Goal: Complete application form

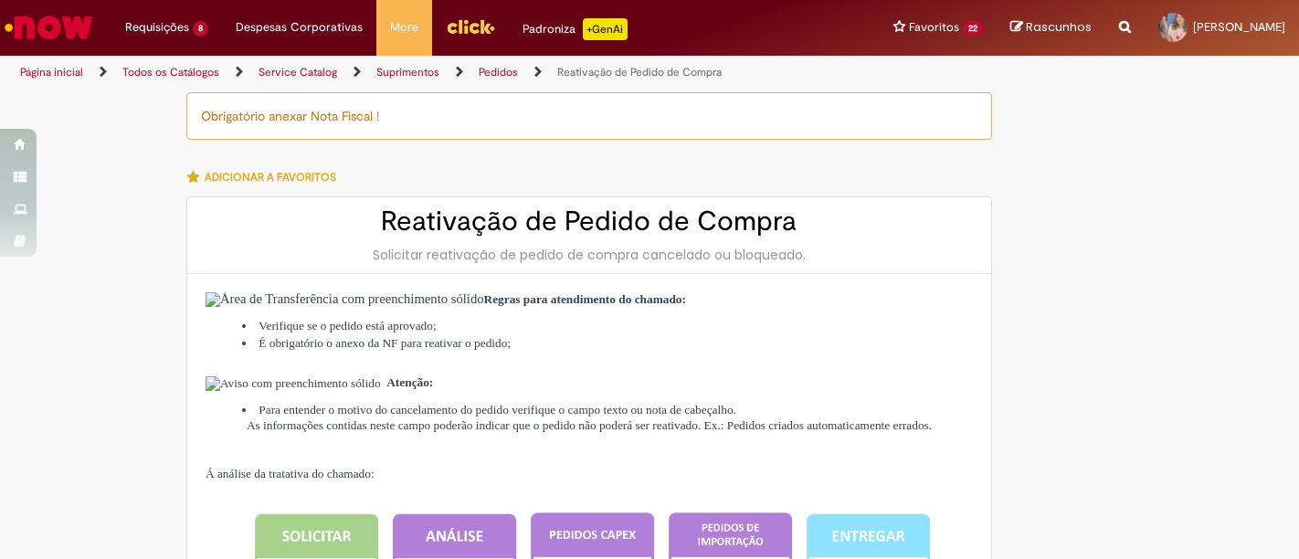
type input "**********"
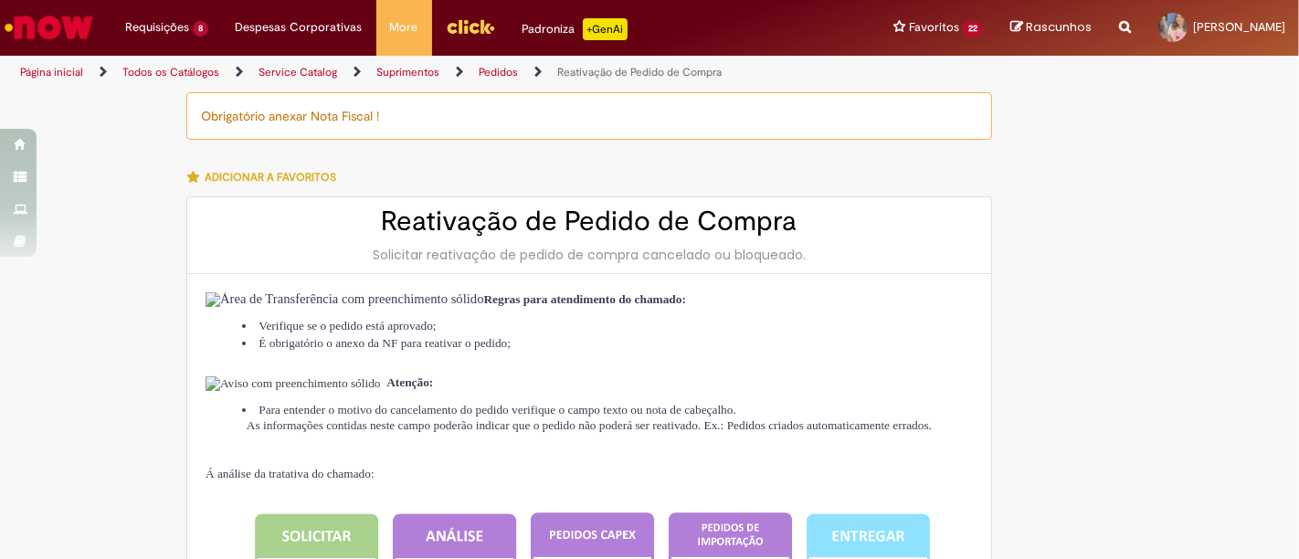
type input "**********"
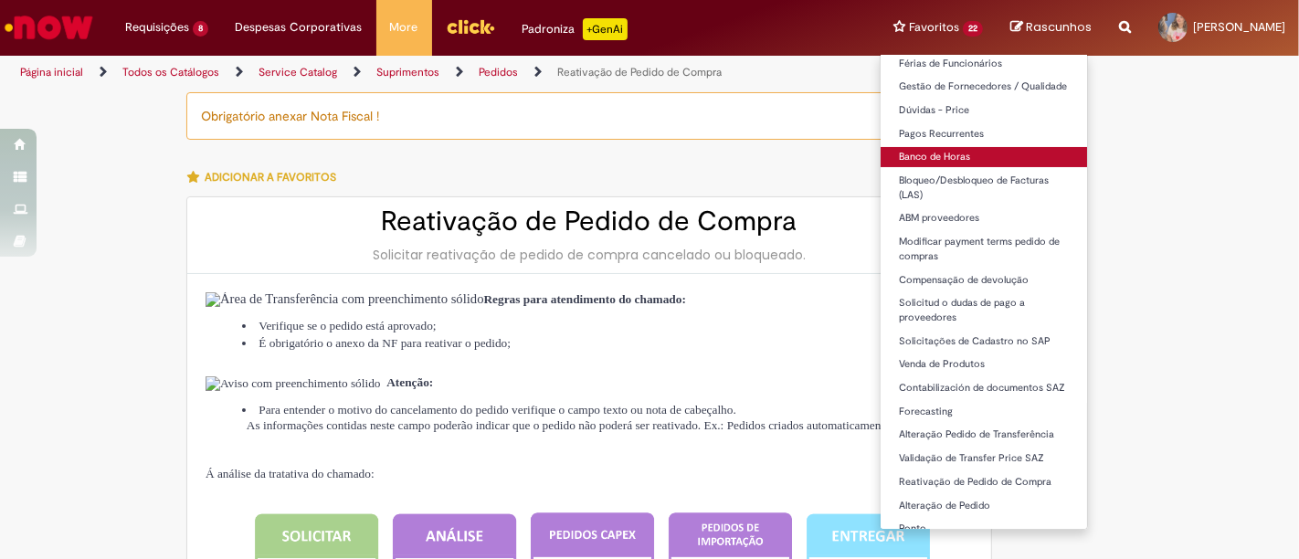
scroll to position [146, 0]
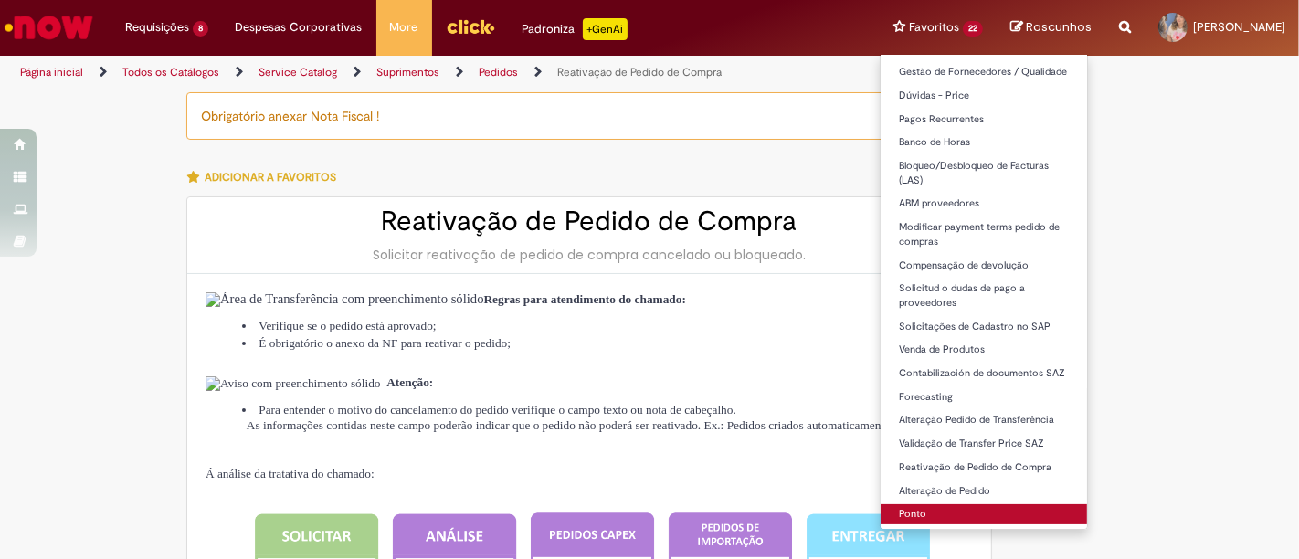
click at [988, 514] on link "Ponto" at bounding box center [983, 514] width 206 height 20
